Goal: Task Accomplishment & Management: Manage account settings

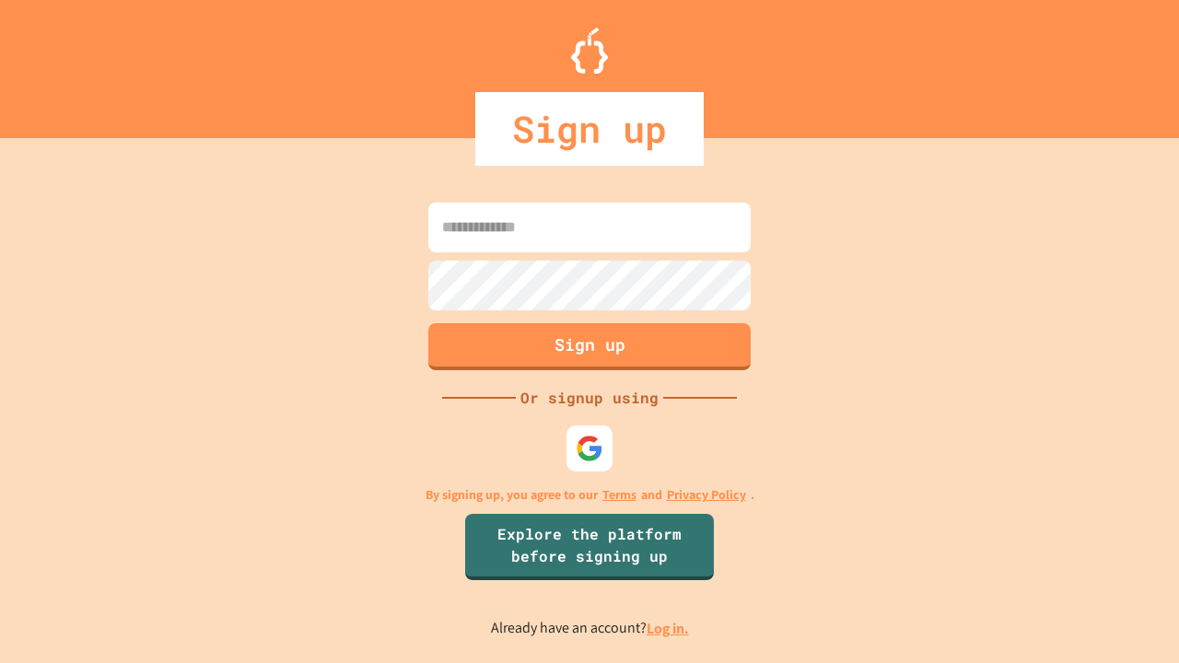
click at [669, 628] on link "Log in." at bounding box center [668, 628] width 42 height 19
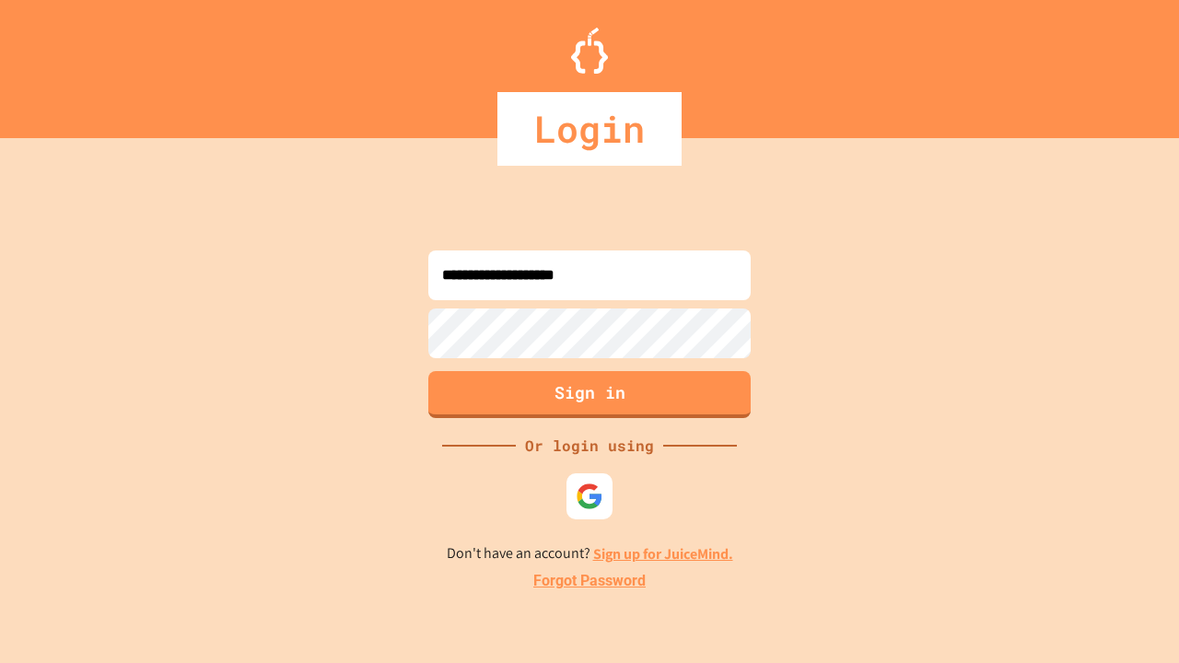
type input "**********"
